Goal: Find specific page/section: Find specific page/section

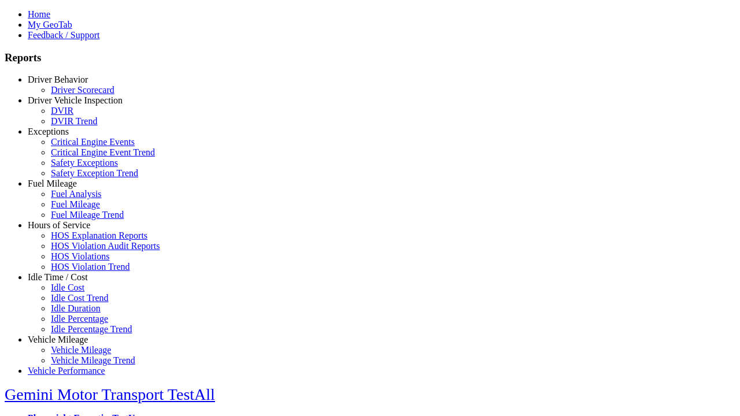
click at [67, 230] on link "Hours of Service" at bounding box center [59, 225] width 62 height 10
click at [75, 241] on link "HOS Explanation Reports" at bounding box center [99, 236] width 97 height 10
